Goal: Task Accomplishment & Management: Complete application form

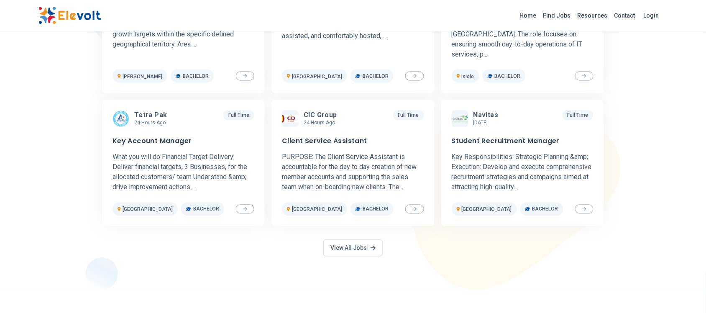
scroll to position [366, 0]
click at [562, 19] on link "Find Jobs" at bounding box center [557, 15] width 34 height 13
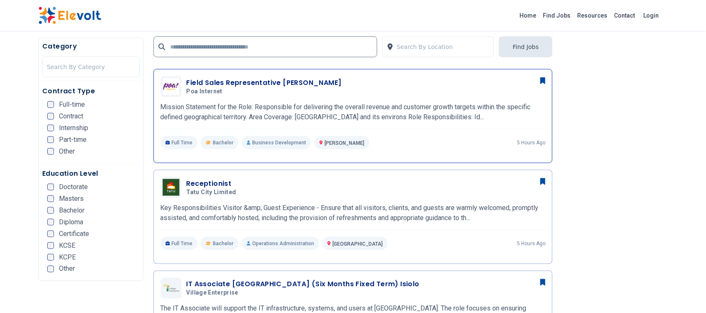
scroll to position [209, 0]
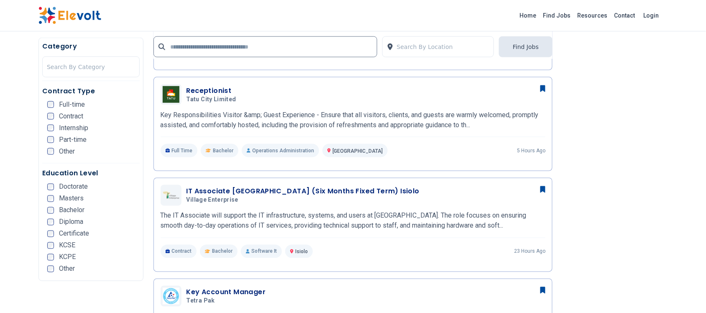
scroll to position [419, 0]
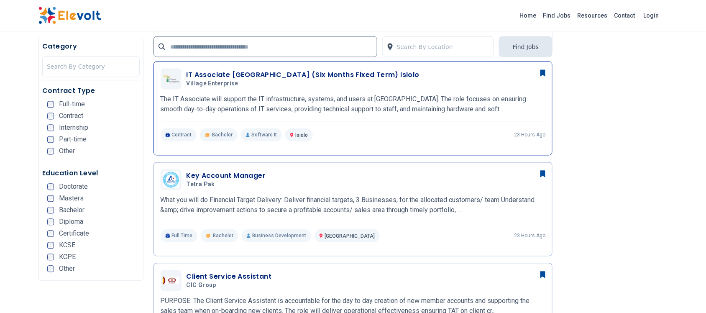
click at [244, 72] on h3 "IT Associate [GEOGRAPHIC_DATA] (Six Months Fixed Term) Isiolo" at bounding box center [303, 75] width 233 height 10
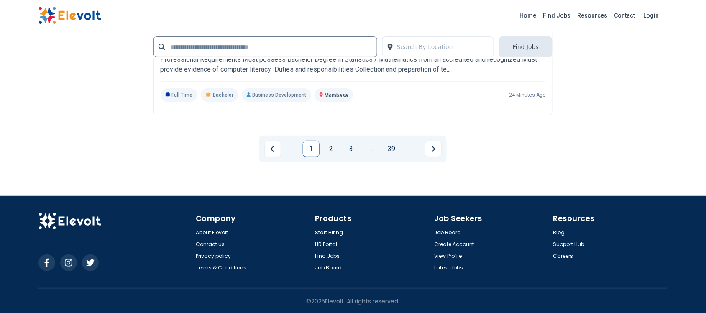
scroll to position [1894, 0]
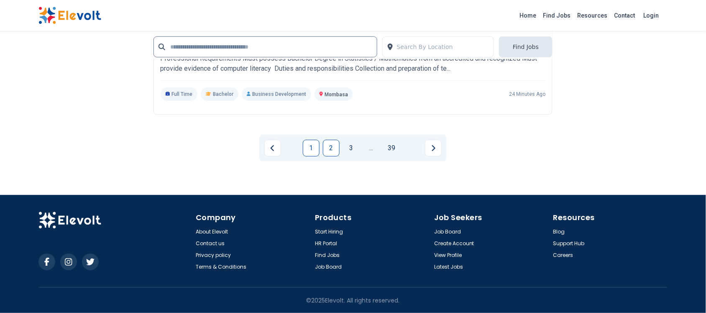
click at [331, 146] on link "2" at bounding box center [331, 148] width 17 height 17
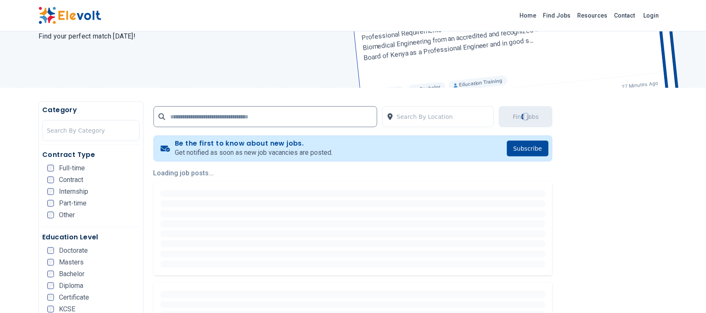
scroll to position [105, 0]
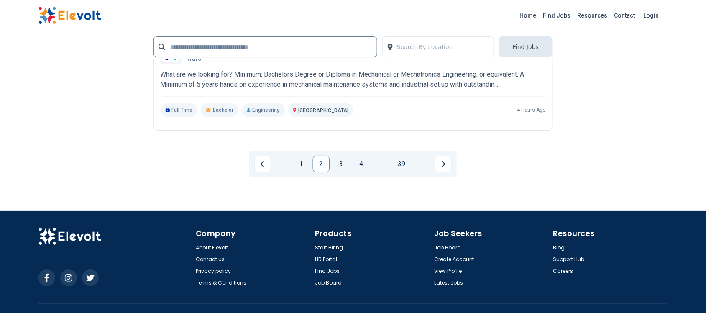
scroll to position [1779, 0]
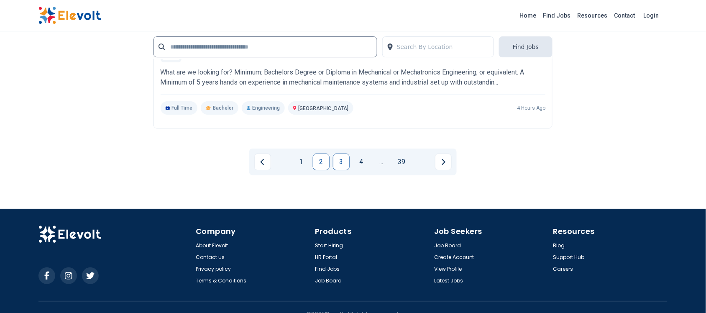
click at [337, 161] on link "3" at bounding box center [341, 162] width 17 height 17
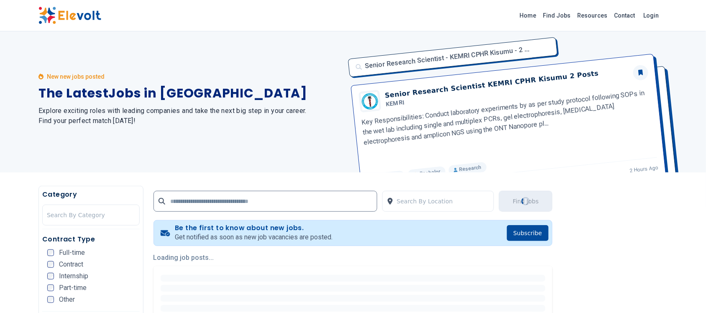
scroll to position [0, 0]
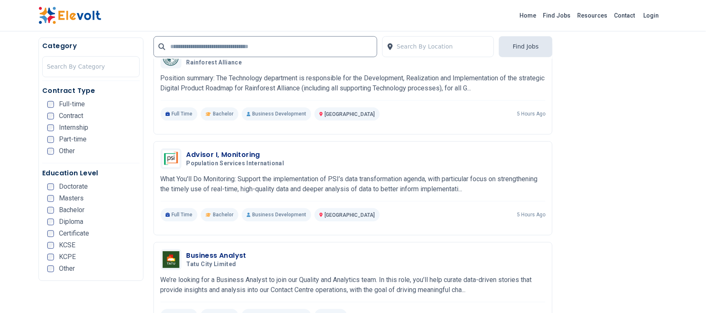
scroll to position [471, 0]
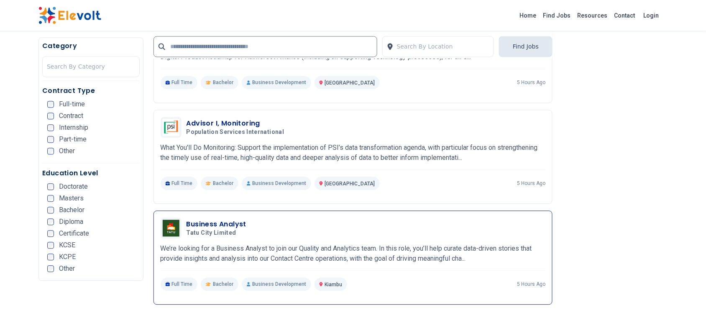
click at [211, 225] on h3 "Business Analyst" at bounding box center [217, 225] width 60 height 10
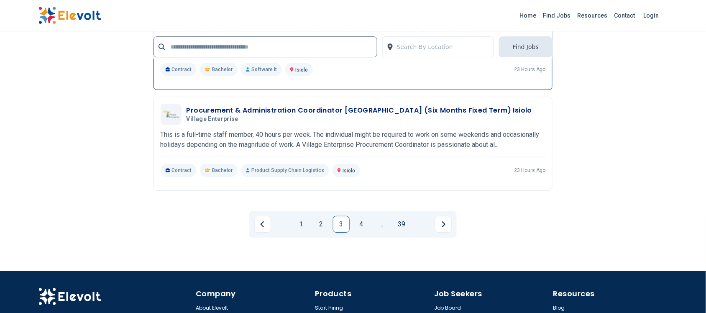
scroll to position [1831, 0]
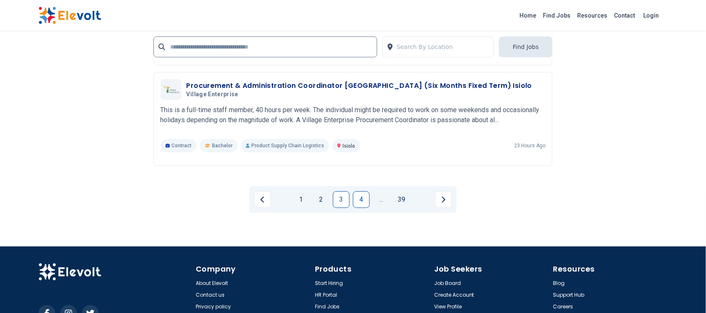
click at [364, 199] on link "4" at bounding box center [361, 199] width 17 height 17
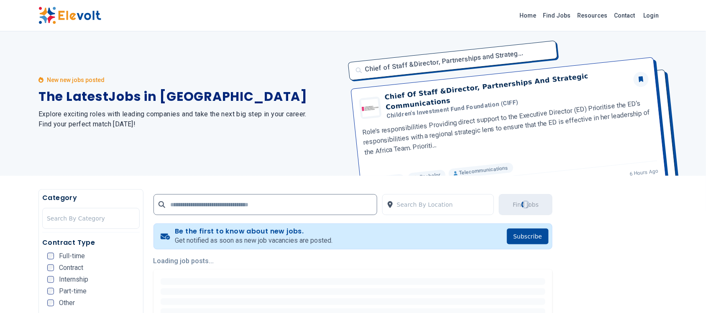
scroll to position [0, 0]
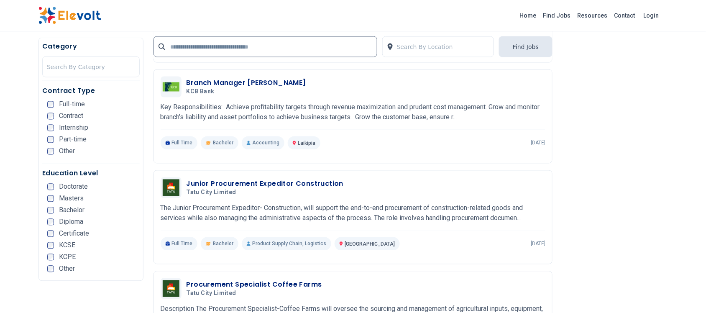
scroll to position [1360, 0]
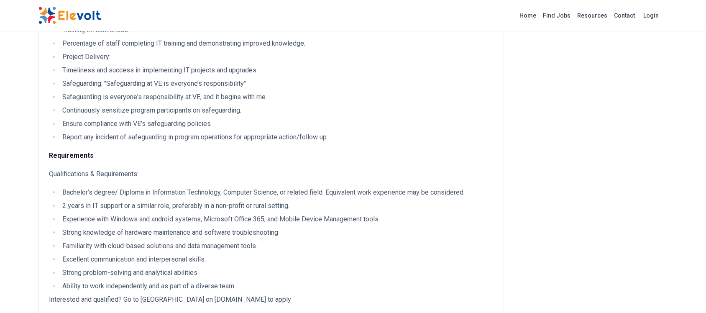
scroll to position [837, 0]
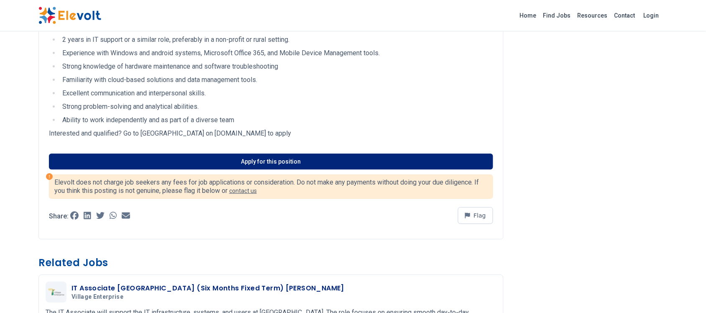
click at [257, 164] on link "Apply for this position" at bounding box center [271, 162] width 444 height 16
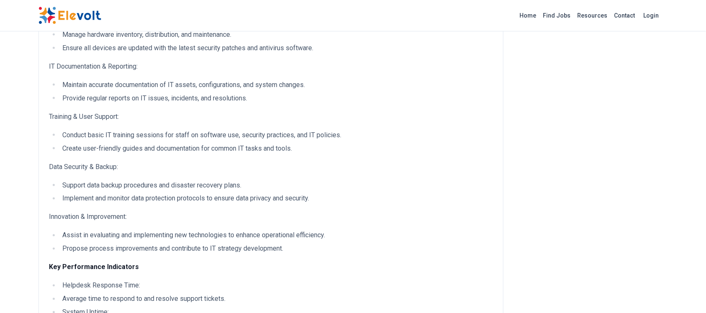
scroll to position [262, 0]
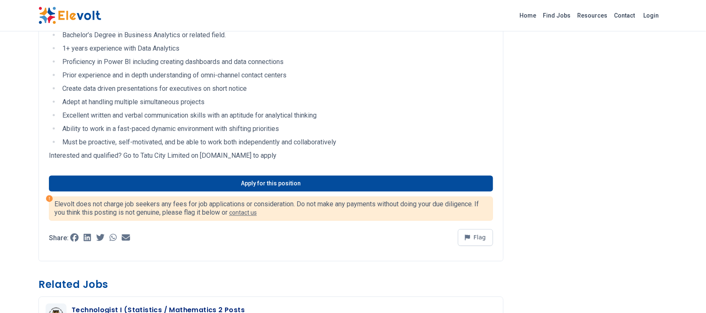
scroll to position [314, 0]
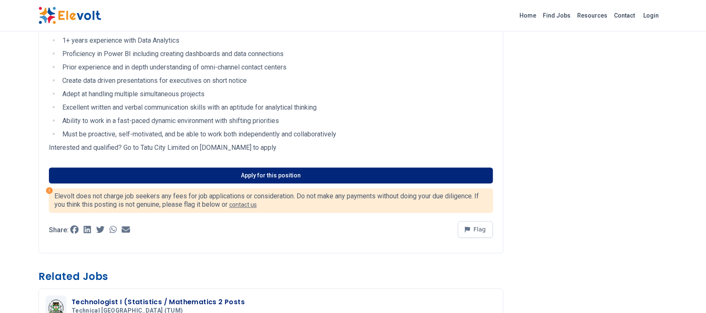
click at [248, 177] on link "Apply for this position" at bounding box center [271, 176] width 444 height 16
